Goal: Information Seeking & Learning: Learn about a topic

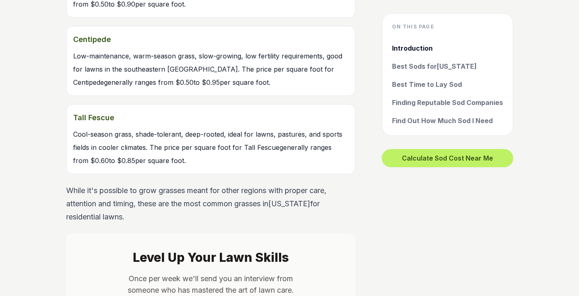
scroll to position [1184, 0]
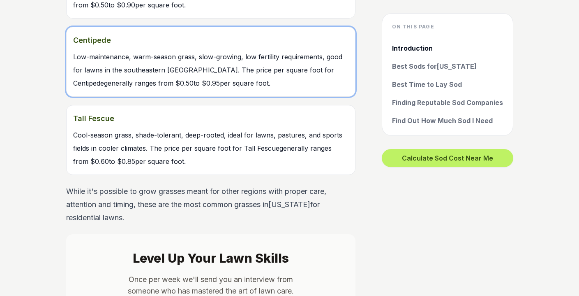
click at [133, 60] on span "Low-maintenance, warm-season grass, slow-growing, low fertility requirements, g…" at bounding box center [207, 70] width 269 height 35
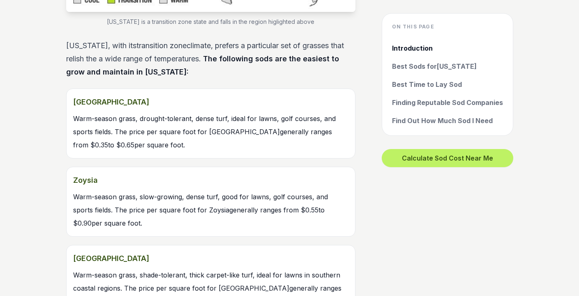
scroll to position [889, 0]
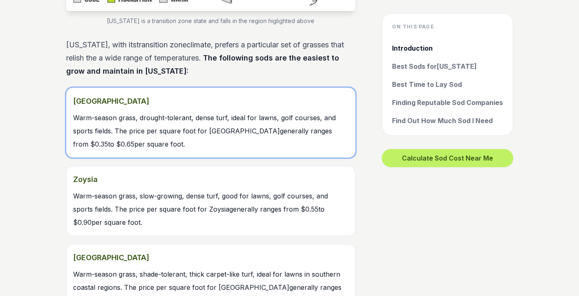
click at [158, 113] on span "Warm-season grass, drought-tolerant, dense turf, ideal for lawns, golf courses,…" at bounding box center [204, 130] width 263 height 35
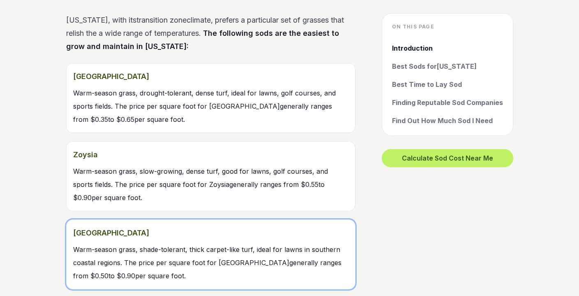
scroll to position [915, 0]
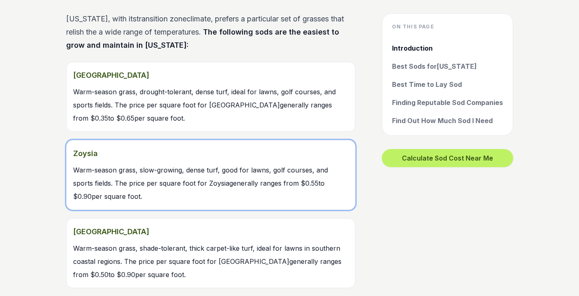
click at [171, 161] on link "Zoysia Warm-season grass, slow-growing, dense turf, good for lawns, golf course…" at bounding box center [210, 175] width 289 height 70
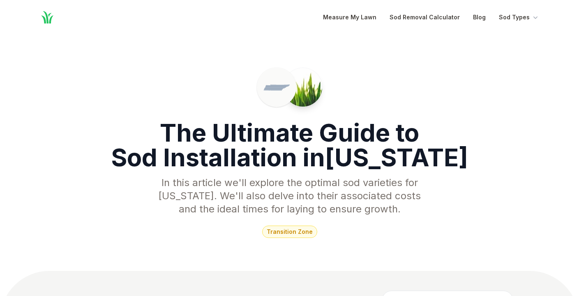
scroll to position [915, 0]
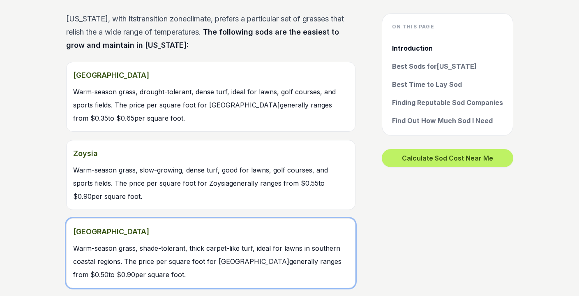
click at [140, 241] on link "St. Augustine Warm-season grass, shade-tolerant, thick carpet-like turf, ideal …" at bounding box center [210, 253] width 289 height 70
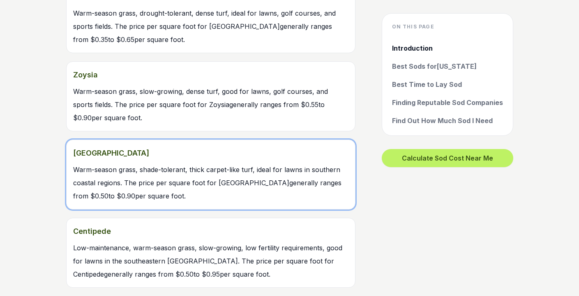
scroll to position [994, 0]
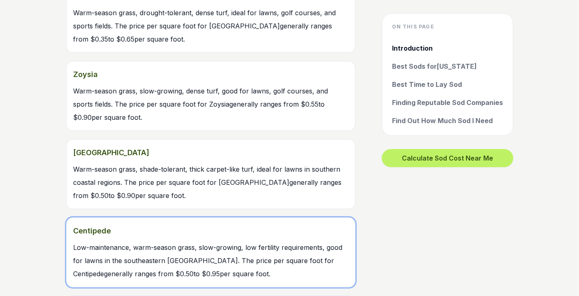
click at [178, 239] on link "Centipede Low-maintenance, warm-season grass, slow-growing, low fertility requi…" at bounding box center [210, 252] width 289 height 70
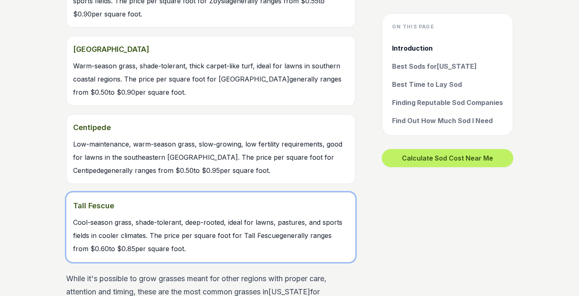
scroll to position [1098, 0]
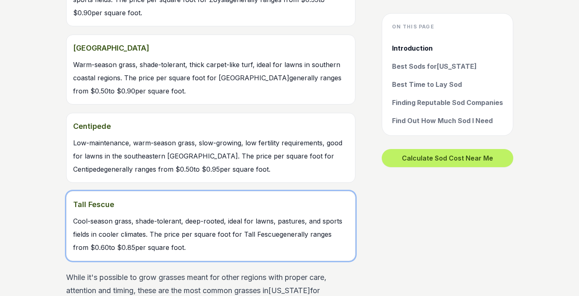
click at [159, 214] on link "Tall Fescue Cool-season grass, shade-tolerant, deep-rooted, ideal for lawns, pa…" at bounding box center [210, 226] width 289 height 70
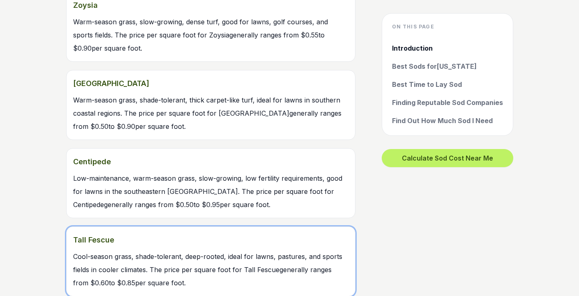
scroll to position [1047, 0]
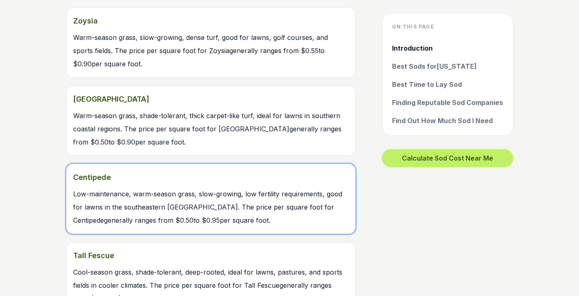
click at [149, 185] on link "Centipede Low-maintenance, warm-season grass, slow-growing, low fertility requi…" at bounding box center [210, 199] width 289 height 70
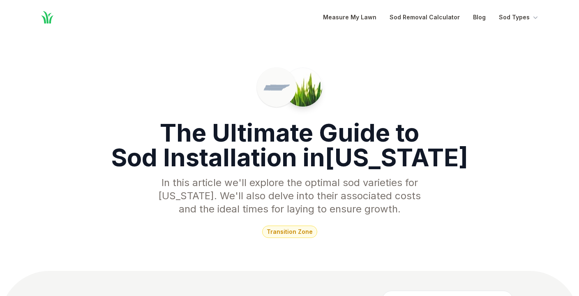
scroll to position [1047, 0]
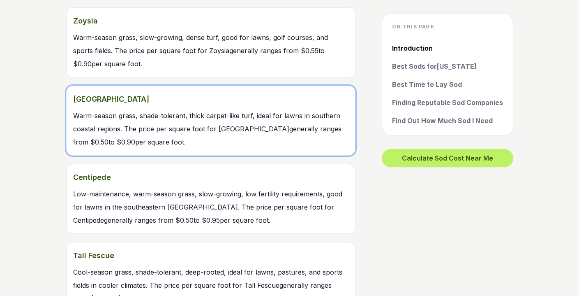
click at [119, 110] on link "St. Augustine Warm-season grass, shade-tolerant, thick carpet-like turf, ideal …" at bounding box center [210, 120] width 289 height 70
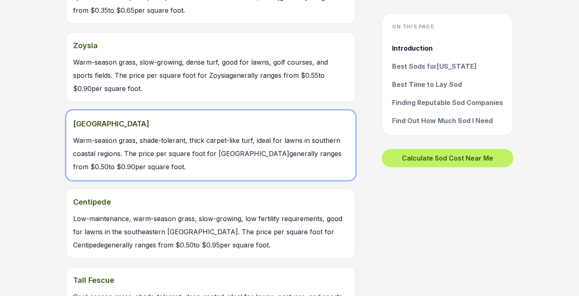
scroll to position [1021, 0]
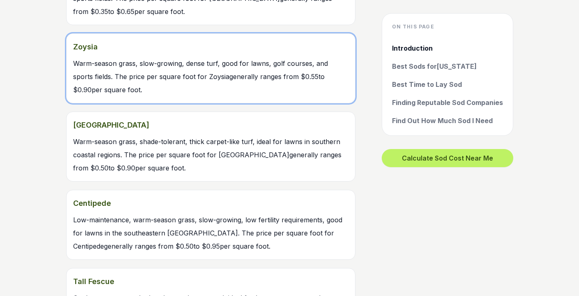
click at [142, 67] on link "Zoysia Warm-season grass, slow-growing, dense turf, good for lawns, golf course…" at bounding box center [210, 68] width 289 height 70
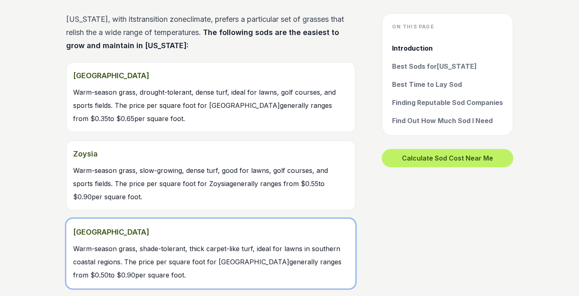
scroll to position [884, 0]
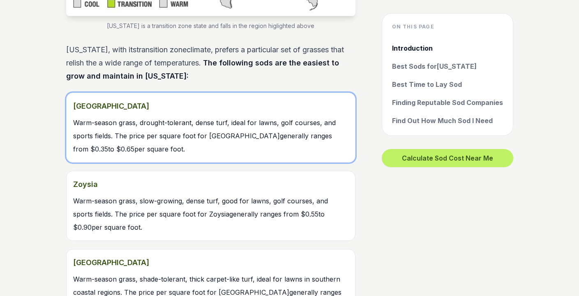
click at [139, 118] on span "Warm-season grass, drought-tolerant, dense turf, ideal for lawns, golf courses,…" at bounding box center [204, 135] width 263 height 35
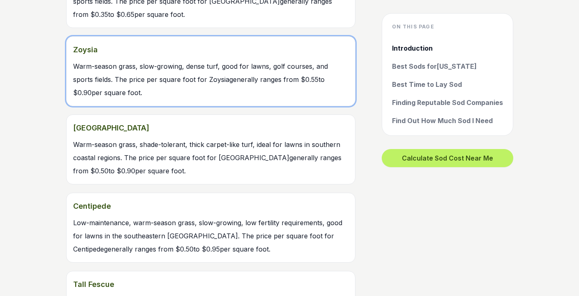
scroll to position [1019, 0]
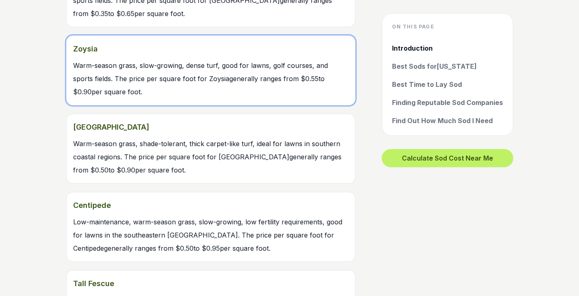
click at [154, 66] on span "Warm-season grass, slow-growing, dense turf, good for lawns, golf courses, and …" at bounding box center [200, 78] width 255 height 35
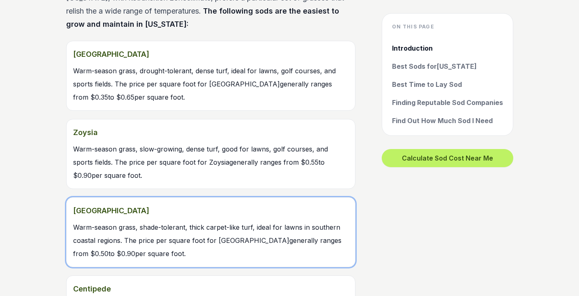
scroll to position [877, 0]
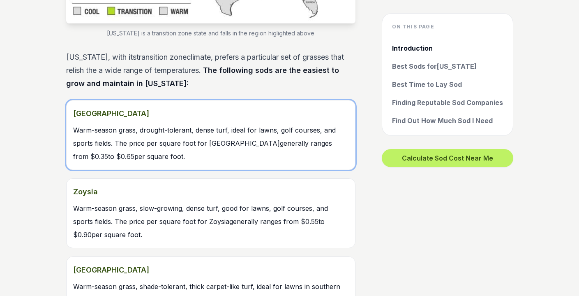
click at [183, 126] on span "Warm-season grass, drought-tolerant, dense turf, ideal for lawns, golf courses,…" at bounding box center [204, 143] width 263 height 35
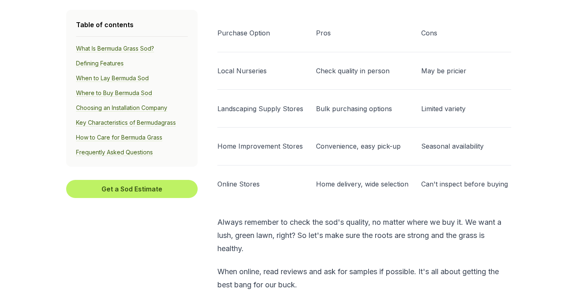
scroll to position [2457, 0]
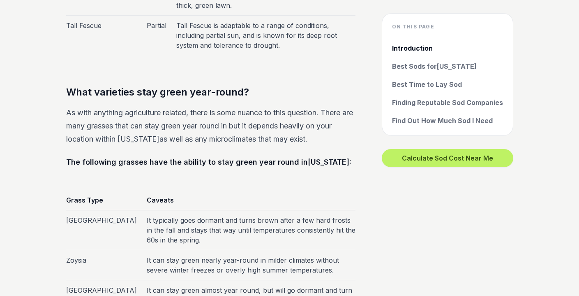
scroll to position [877, 0]
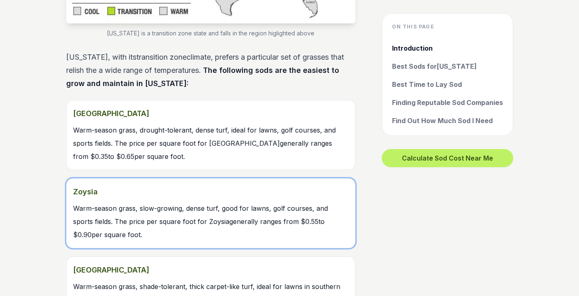
click at [186, 185] on strong "Zoysia" at bounding box center [210, 191] width 275 height 13
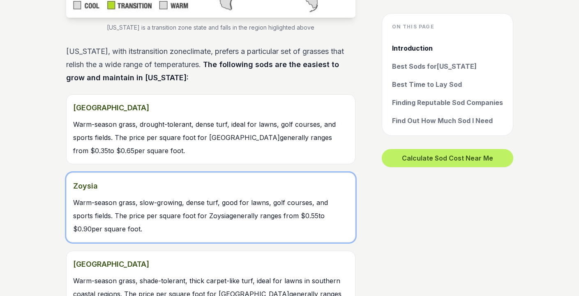
scroll to position [881, 0]
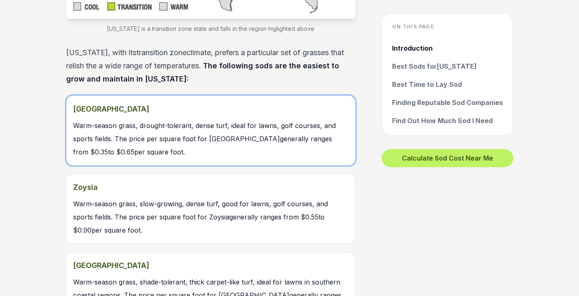
click at [154, 121] on span "Warm-season grass, drought-tolerant, dense turf, ideal for lawns, golf courses,…" at bounding box center [204, 138] width 263 height 35
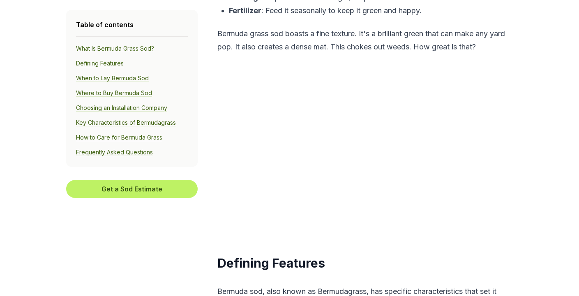
scroll to position [528, 0]
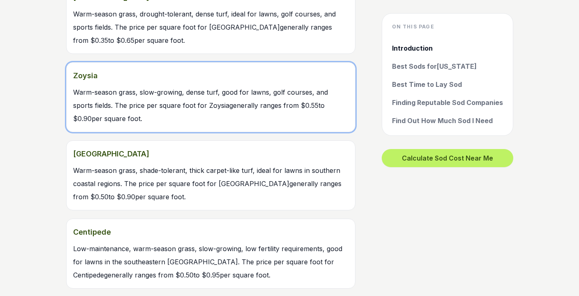
scroll to position [993, 0]
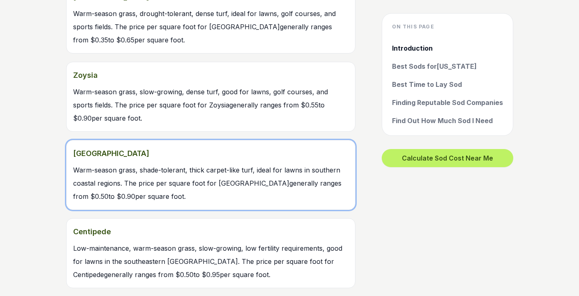
click at [178, 173] on span "Warm-season grass, shade-tolerant, thick carpet-like turf, ideal for lawns in s…" at bounding box center [207, 183] width 268 height 35
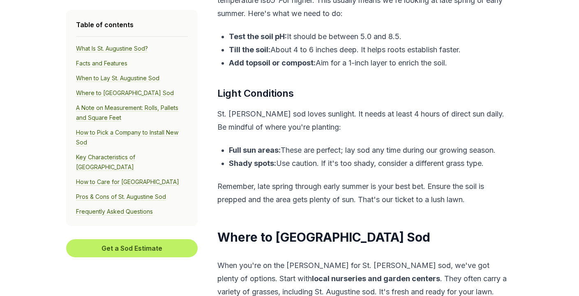
scroll to position [2323, 0]
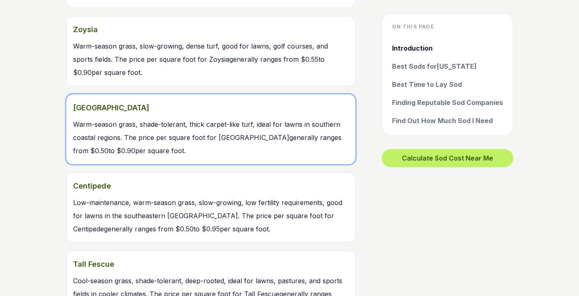
scroll to position [1041, 0]
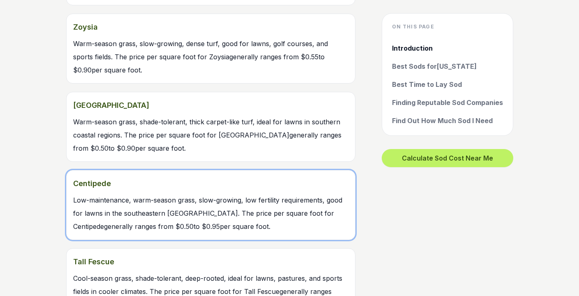
click at [185, 196] on span "Low-maintenance, warm-season grass, slow-growing, low fertility requirements, g…" at bounding box center [207, 213] width 269 height 35
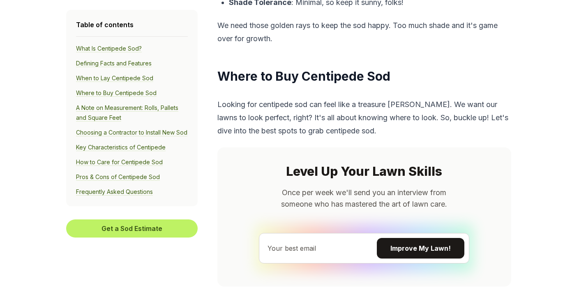
scroll to position [1997, 0]
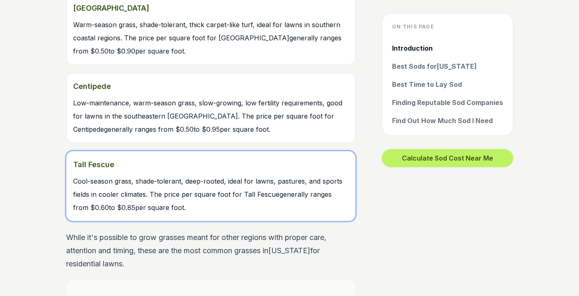
scroll to position [1139, 0]
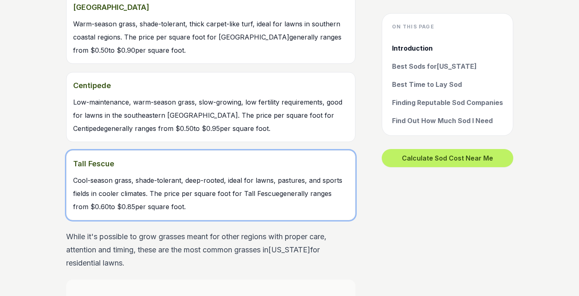
click at [152, 176] on span "Cool-season grass, shade-tolerant, deep-rooted, ideal for lawns, pastures, and …" at bounding box center [207, 193] width 269 height 35
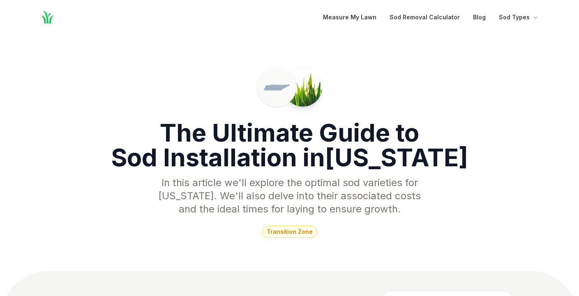
scroll to position [1139, 0]
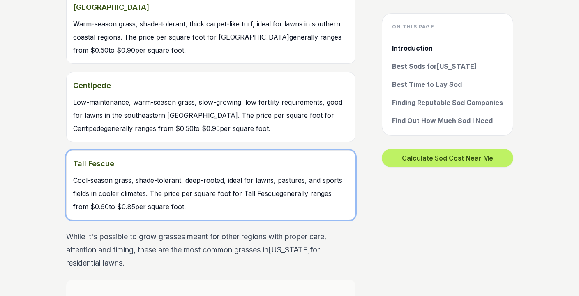
click at [157, 160] on link "Tall Fescue Cool-season grass, shade-tolerant, deep-rooted, ideal for lawns, pa…" at bounding box center [210, 185] width 289 height 70
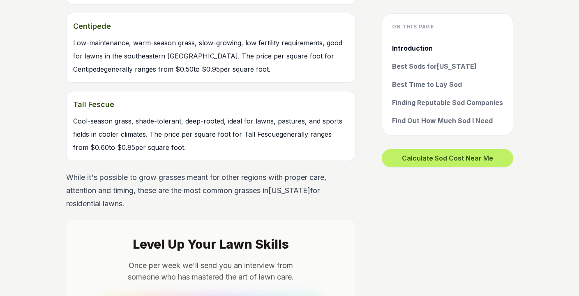
scroll to position [1188, 0]
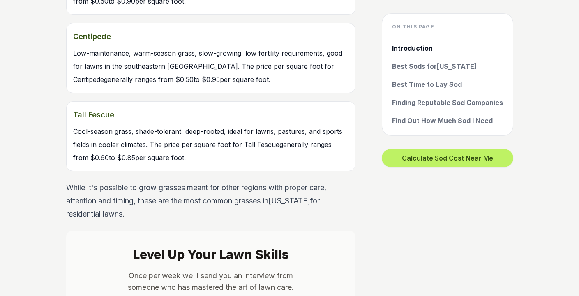
drag, startPoint x: 181, startPoint y: 141, endPoint x: 198, endPoint y: 158, distance: 23.8
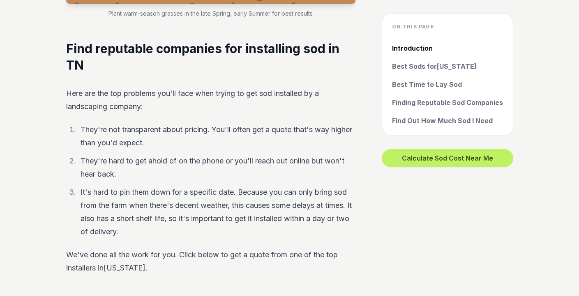
scroll to position [3384, 0]
